Goal: Task Accomplishment & Management: Use online tool/utility

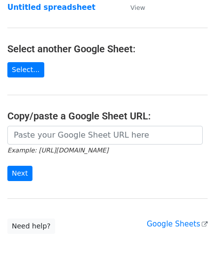
scroll to position [99, 0]
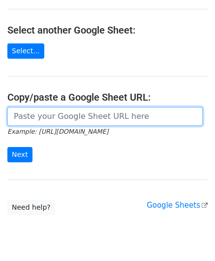
click at [50, 115] on input "url" at bounding box center [105, 116] width 196 height 19
paste input "[URL][DOMAIN_NAME]"
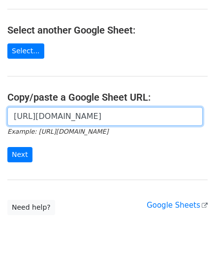
scroll to position [0, 220]
type input "[URL][DOMAIN_NAME]"
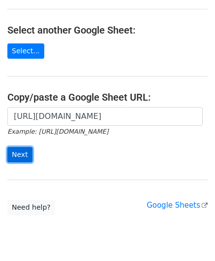
click at [24, 154] on input "Next" at bounding box center [19, 154] width 25 height 15
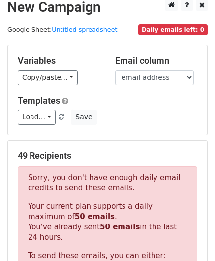
scroll to position [333, 0]
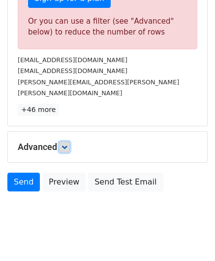
click at [68, 141] on link at bounding box center [64, 146] width 11 height 11
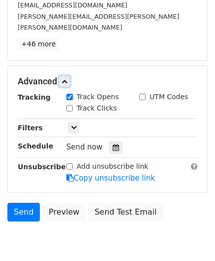
scroll to position [413, 0]
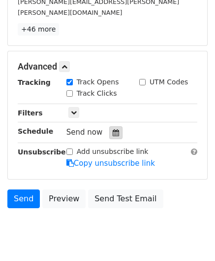
click at [115, 126] on div at bounding box center [115, 132] width 13 height 13
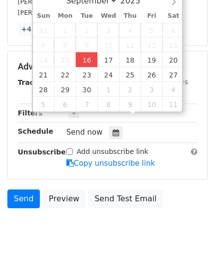
type input "2025-09-16 12:00"
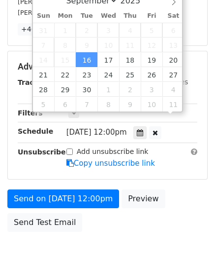
scroll to position [0, 0]
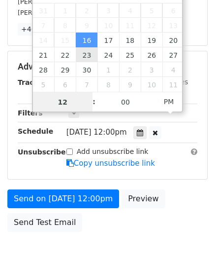
paste input "Hour"
type input "1"
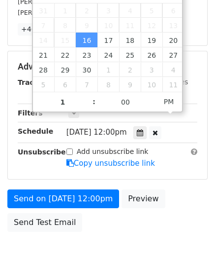
type input "2025-09-16 13:00"
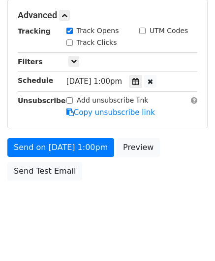
scroll to position [433, 0]
